Goal: Find specific page/section: Find specific page/section

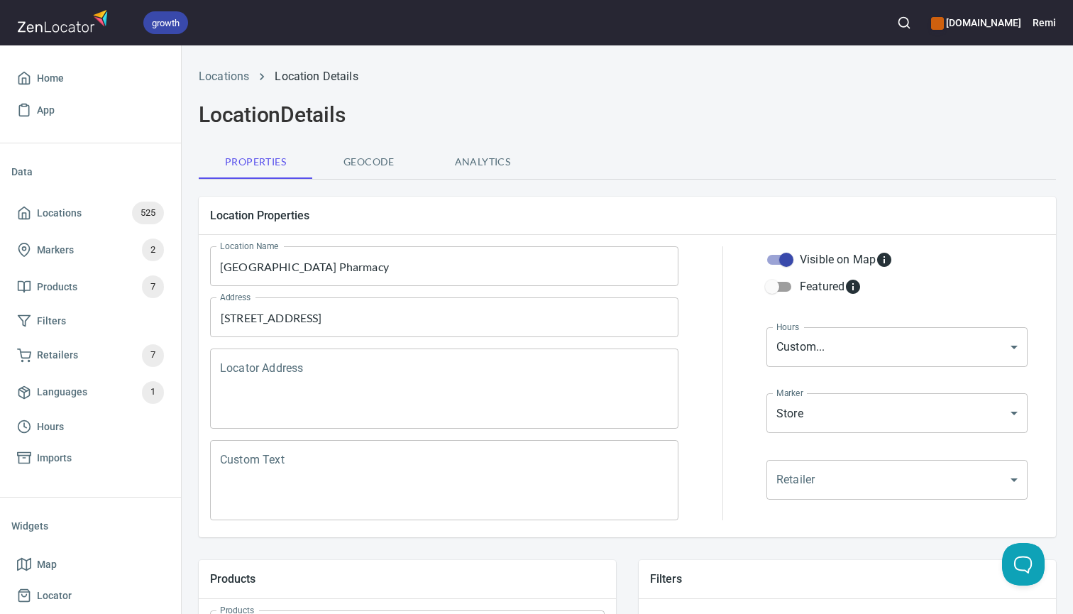
scroll to position [-1, 0]
click at [911, 26] on icon "button" at bounding box center [904, 23] width 14 height 14
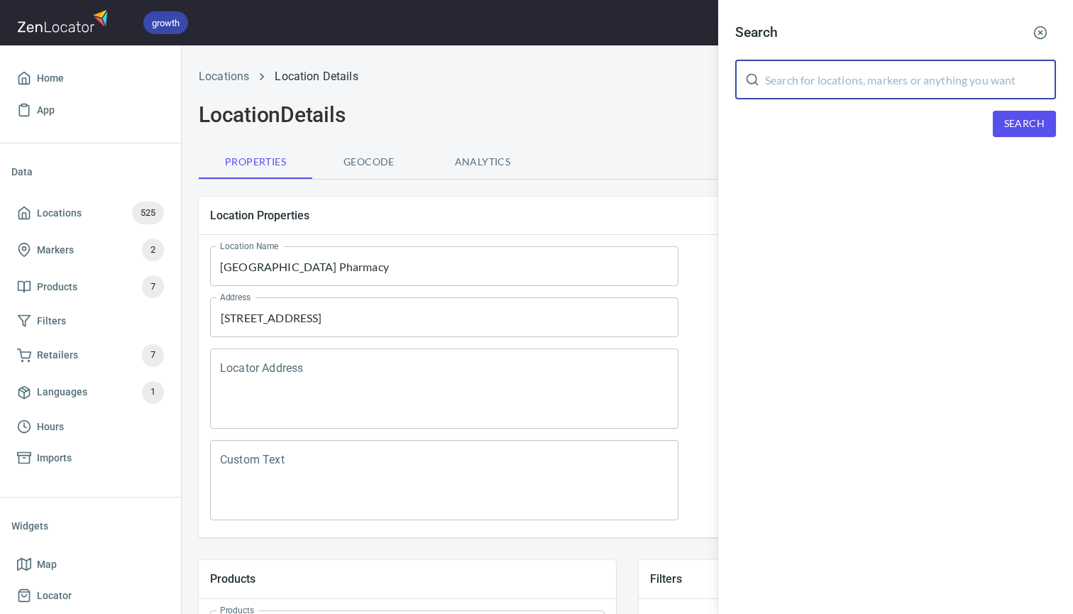
click at [834, 87] on input "text" at bounding box center [910, 80] width 291 height 40
type input "westgarth"
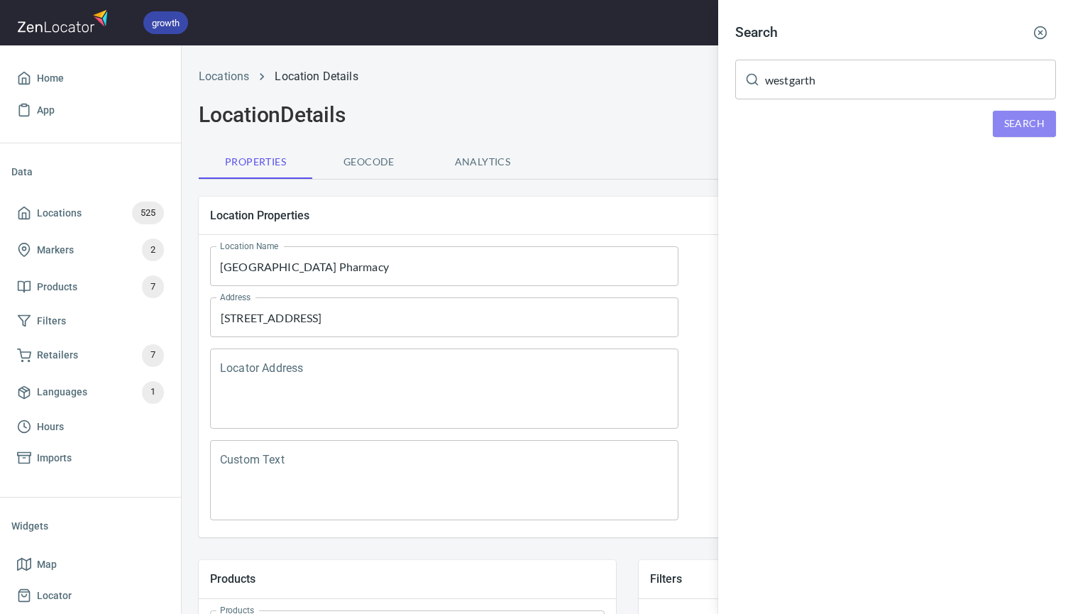
click at [1020, 122] on span "Search" at bounding box center [1024, 124] width 40 height 18
click at [820, 195] on div "Westgarth Pharmacy, [STREET_ADDRESS]" at bounding box center [895, 196] width 321 height 14
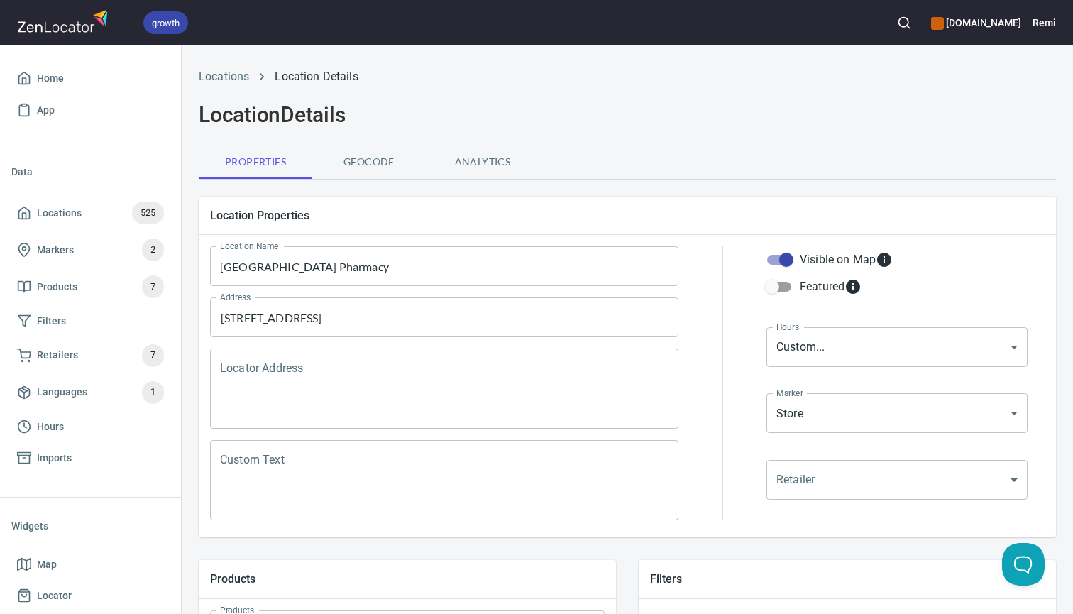
type input "03 9481 3807"
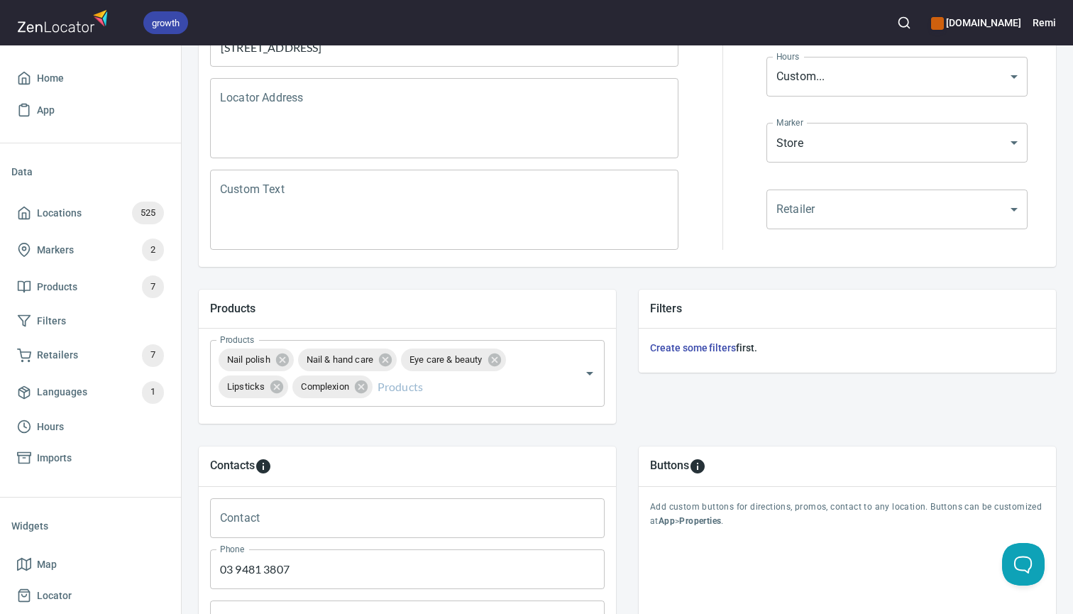
scroll to position [275, 0]
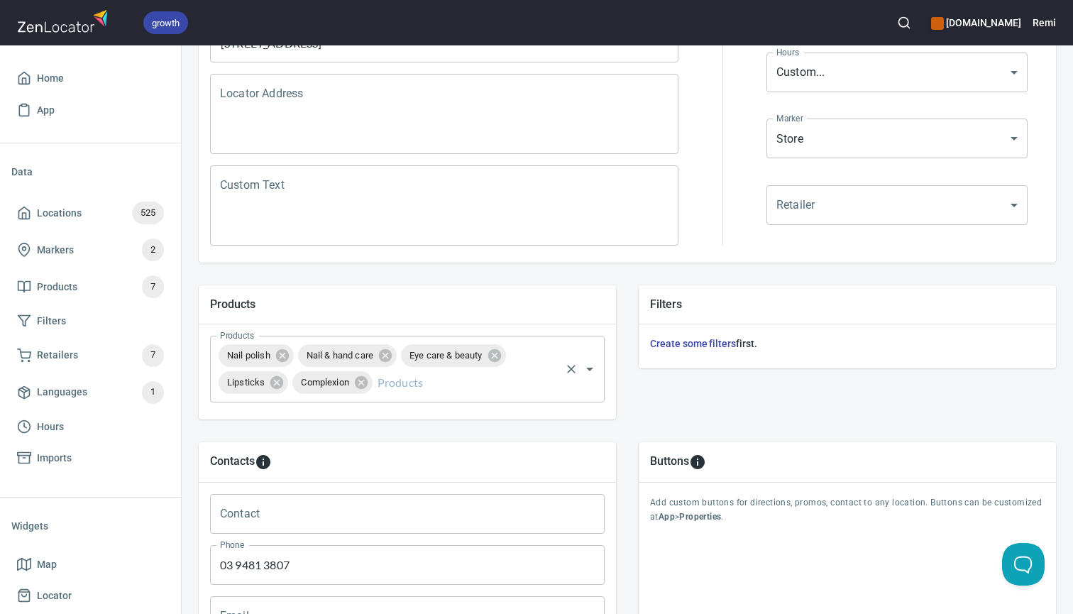
click at [426, 386] on input "Products" at bounding box center [467, 382] width 184 height 27
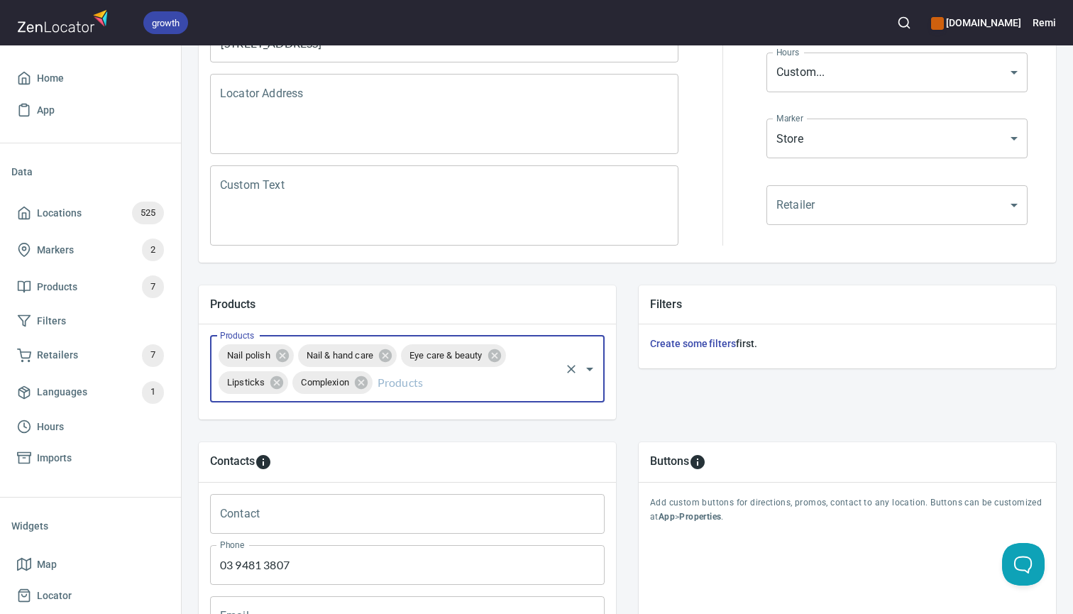
click at [636, 403] on div "Filters Create some filters first." at bounding box center [847, 352] width 440 height 156
